Goal: Transaction & Acquisition: Purchase product/service

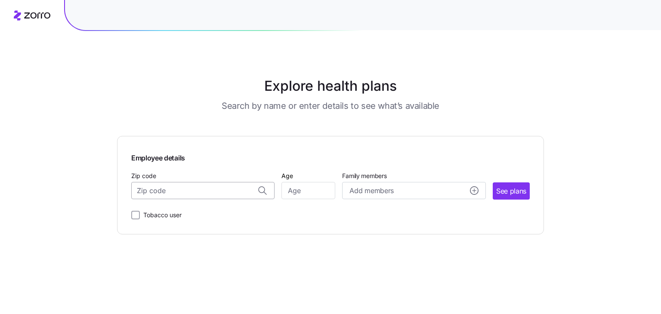
click at [178, 192] on input "Zip code" at bounding box center [202, 190] width 143 height 17
type input "07204"
click at [314, 195] on input "Age" at bounding box center [308, 190] width 54 height 17
type input "28"
click at [511, 188] on span "See plans" at bounding box center [511, 191] width 30 height 11
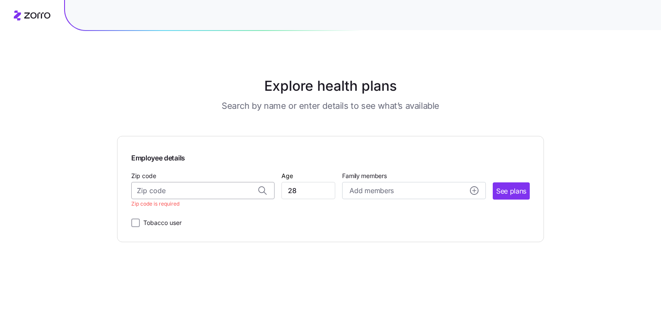
click at [237, 193] on input "Zip code" at bounding box center [202, 190] width 143 height 17
click at [212, 209] on span "07204, [GEOGRAPHIC_DATA], [GEOGRAPHIC_DATA]" at bounding box center [201, 213] width 120 height 11
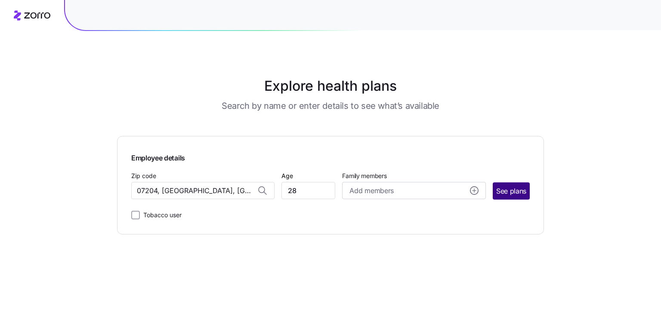
type input "07204, [GEOGRAPHIC_DATA], [GEOGRAPHIC_DATA]"
click at [514, 197] on button "See plans" at bounding box center [510, 190] width 37 height 17
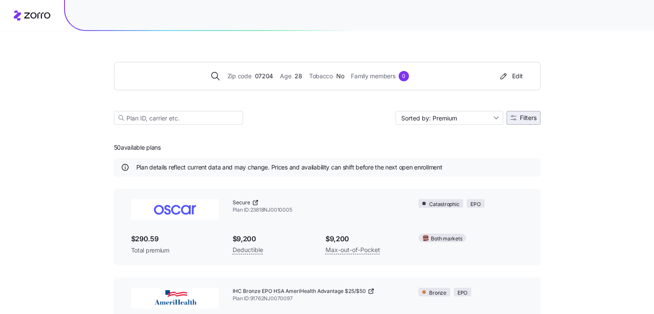
click at [526, 115] on span "Filters" at bounding box center [528, 118] width 17 height 6
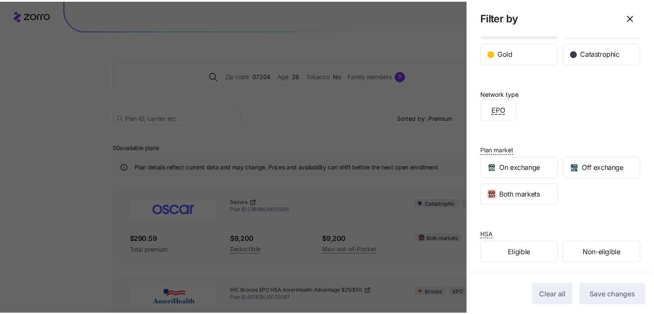
scroll to position [161, 0]
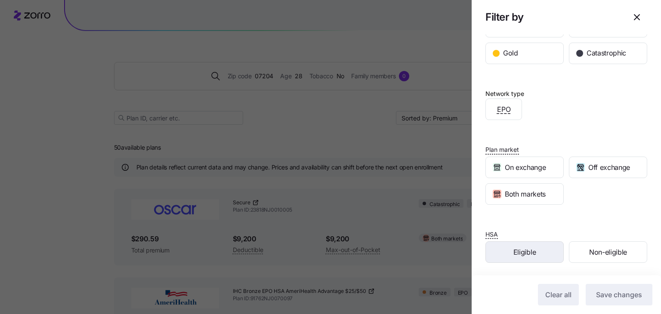
click at [522, 259] on div "Eligible" at bounding box center [524, 252] width 77 height 21
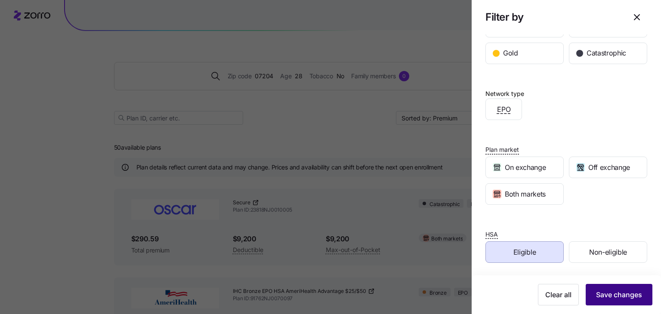
click at [607, 301] on button "Save changes" at bounding box center [618, 295] width 67 height 22
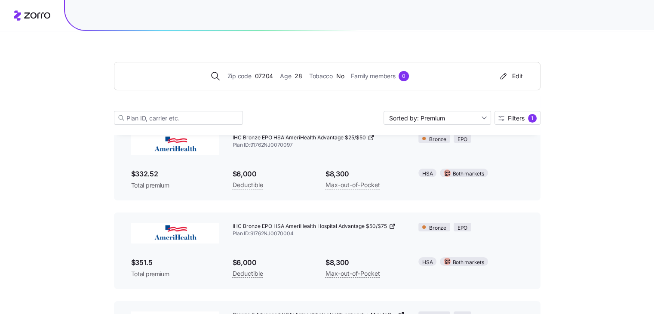
scroll to position [0, 0]
